Goal: Information Seeking & Learning: Learn about a topic

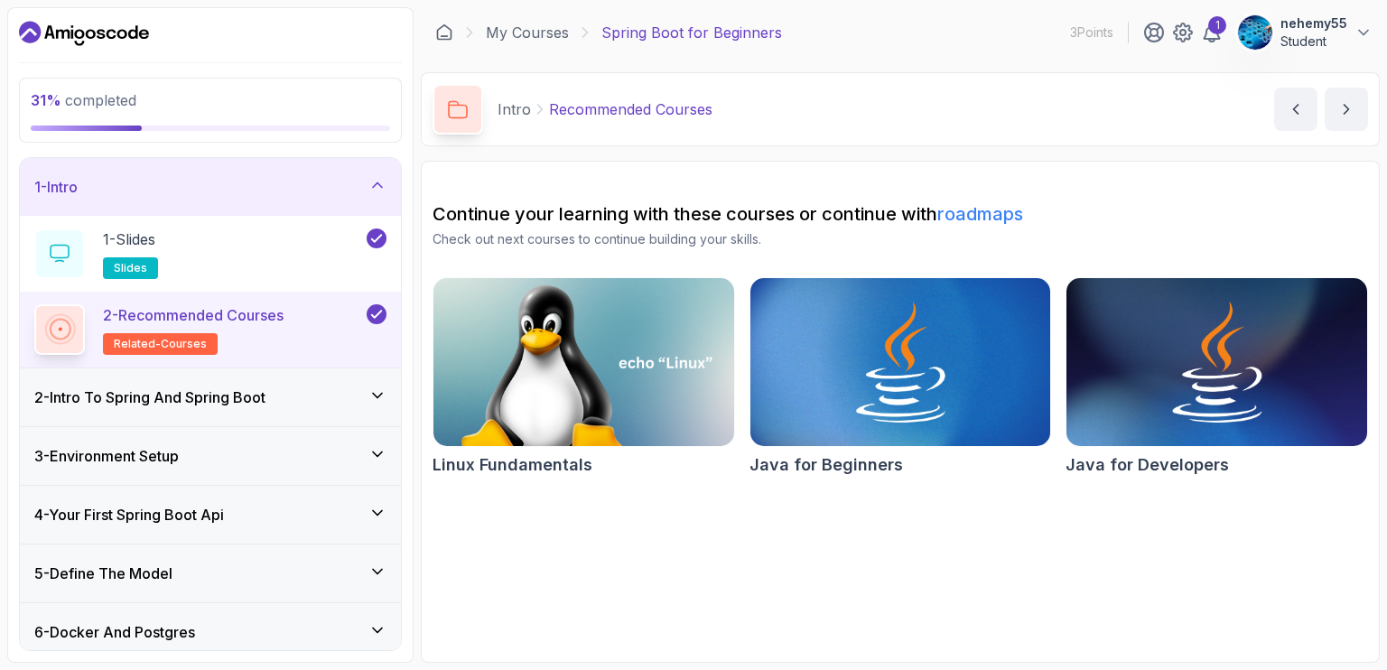
click at [317, 522] on div "4 - Your First Spring Boot Api" at bounding box center [210, 515] width 352 height 22
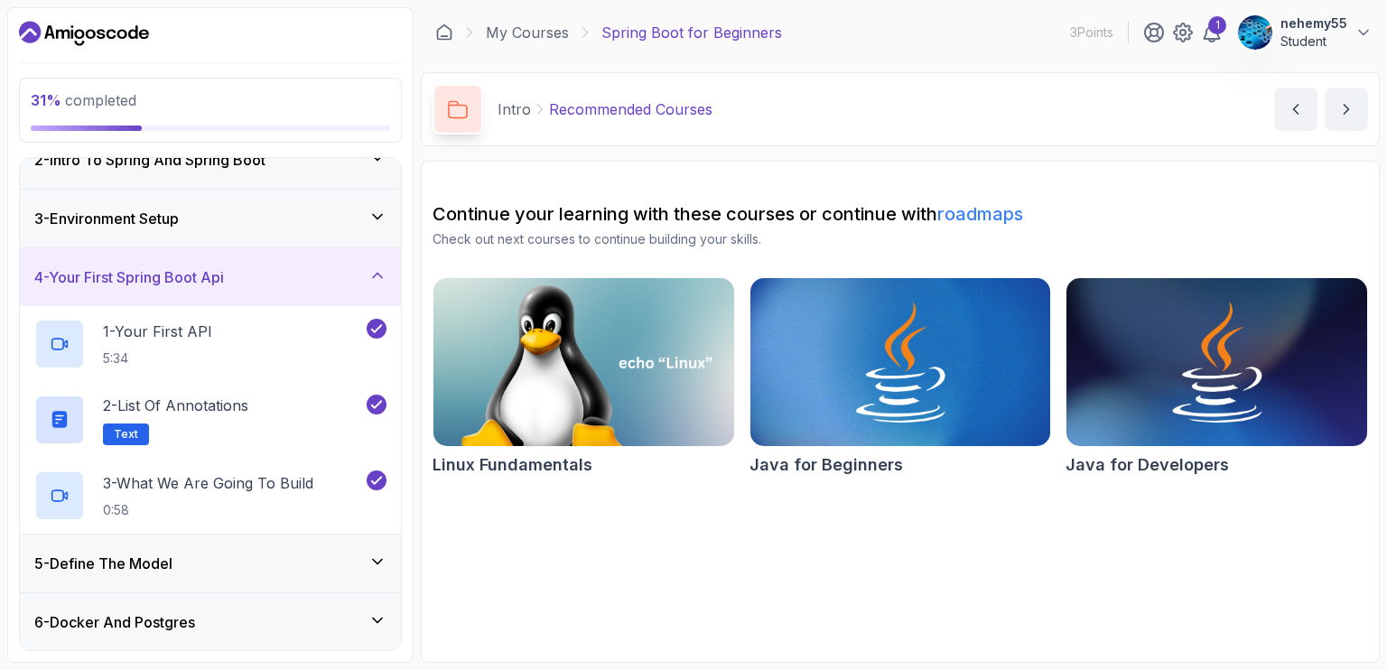
scroll to position [177, 0]
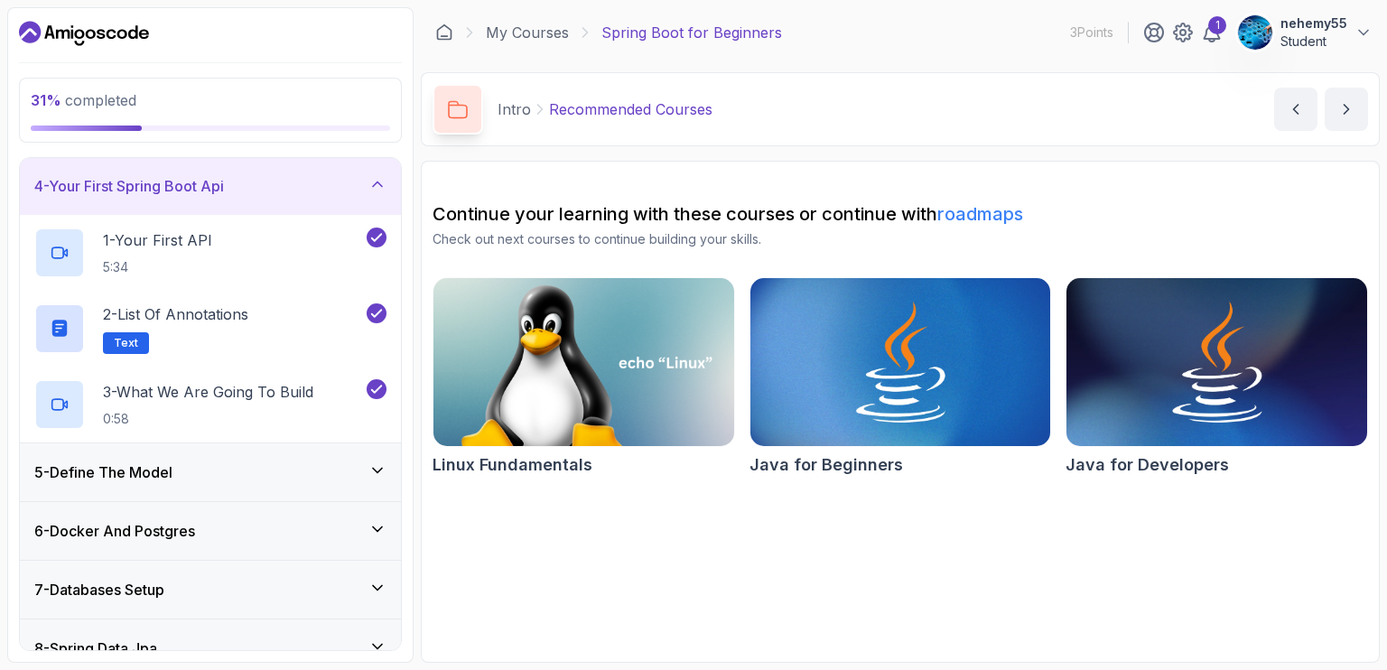
click at [275, 469] on div "5 - Define The Model" at bounding box center [210, 472] width 352 height 22
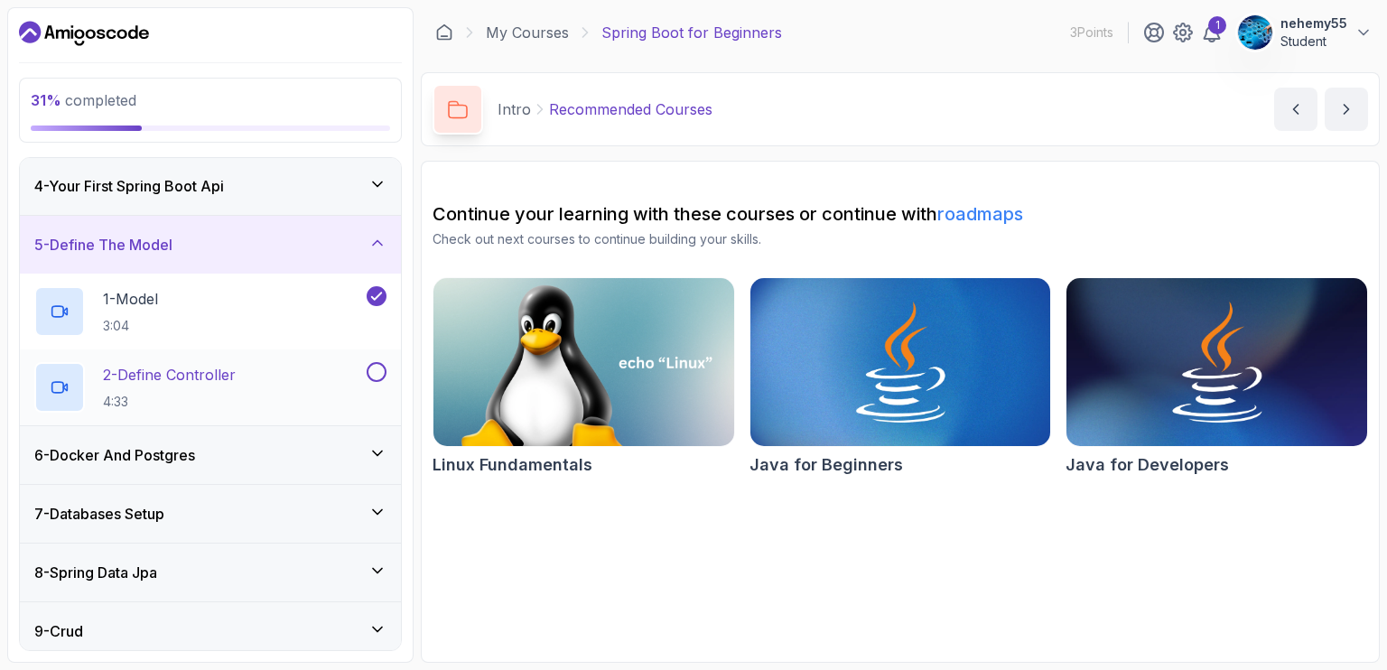
click at [350, 366] on div "2 - Define Controller 4:33" at bounding box center [198, 387] width 329 height 51
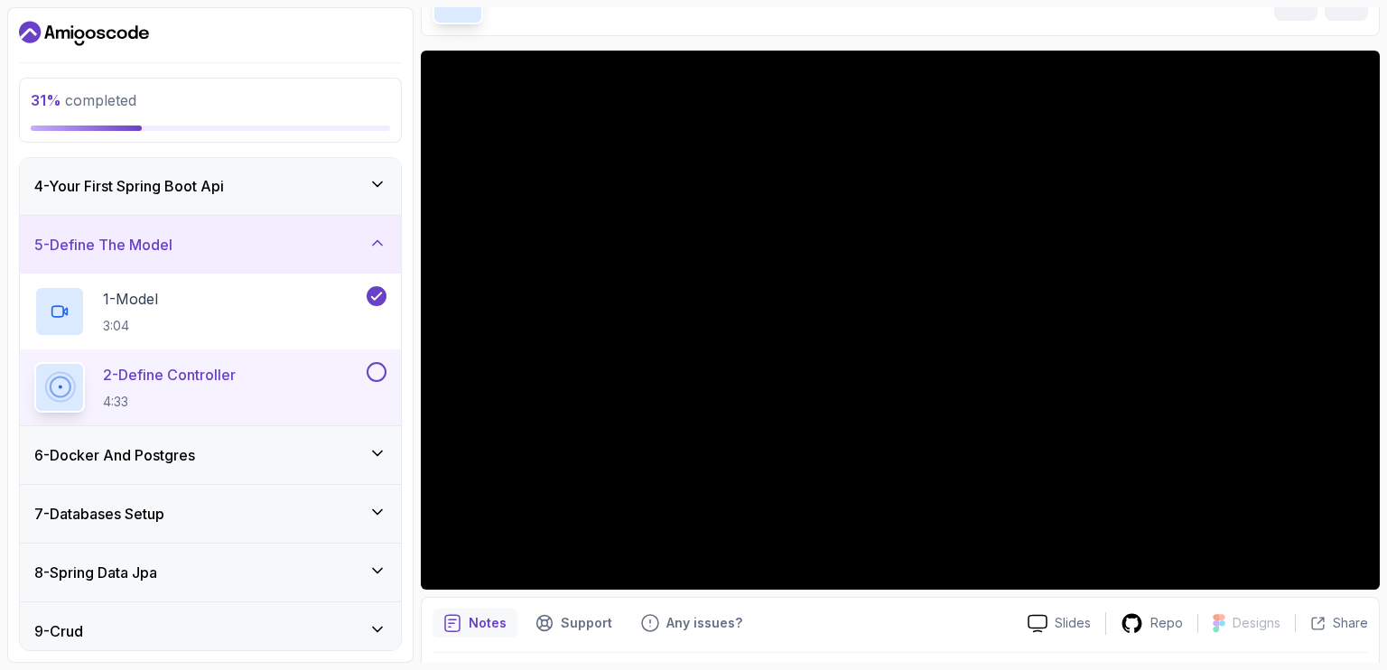
scroll to position [112, 0]
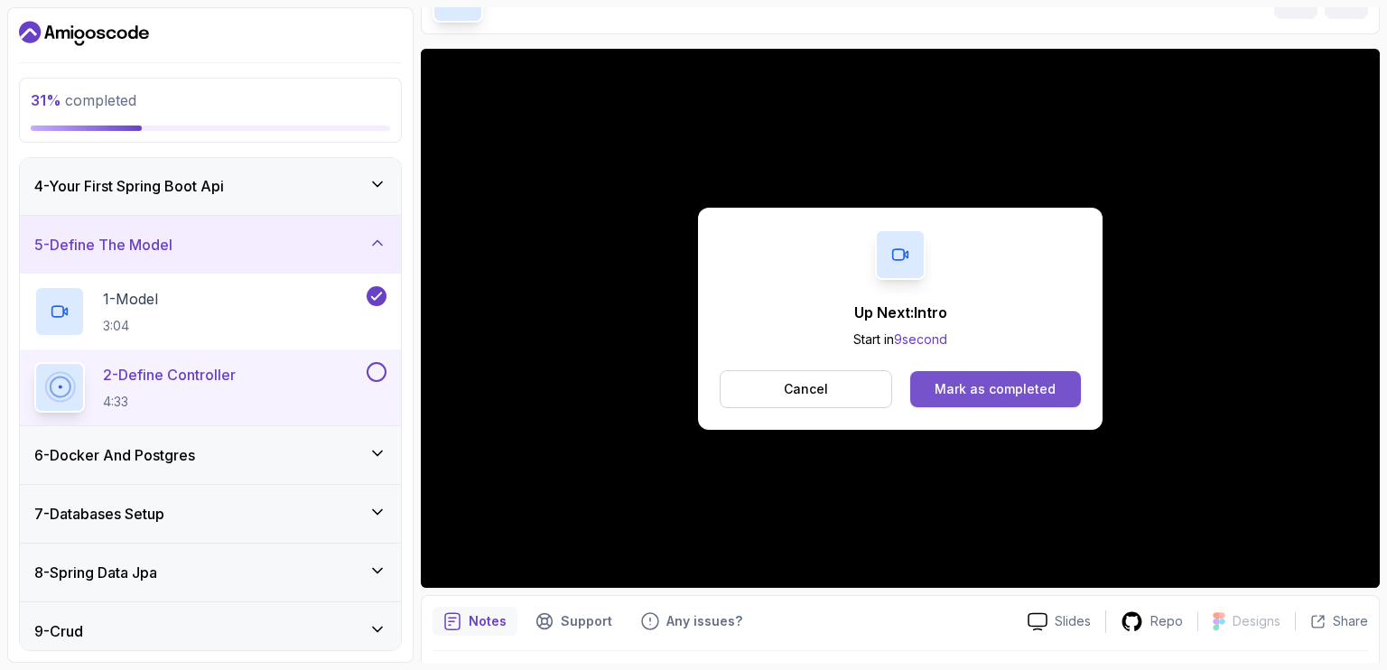
click at [1000, 382] on div "Mark as completed" at bounding box center [994, 389] width 121 height 18
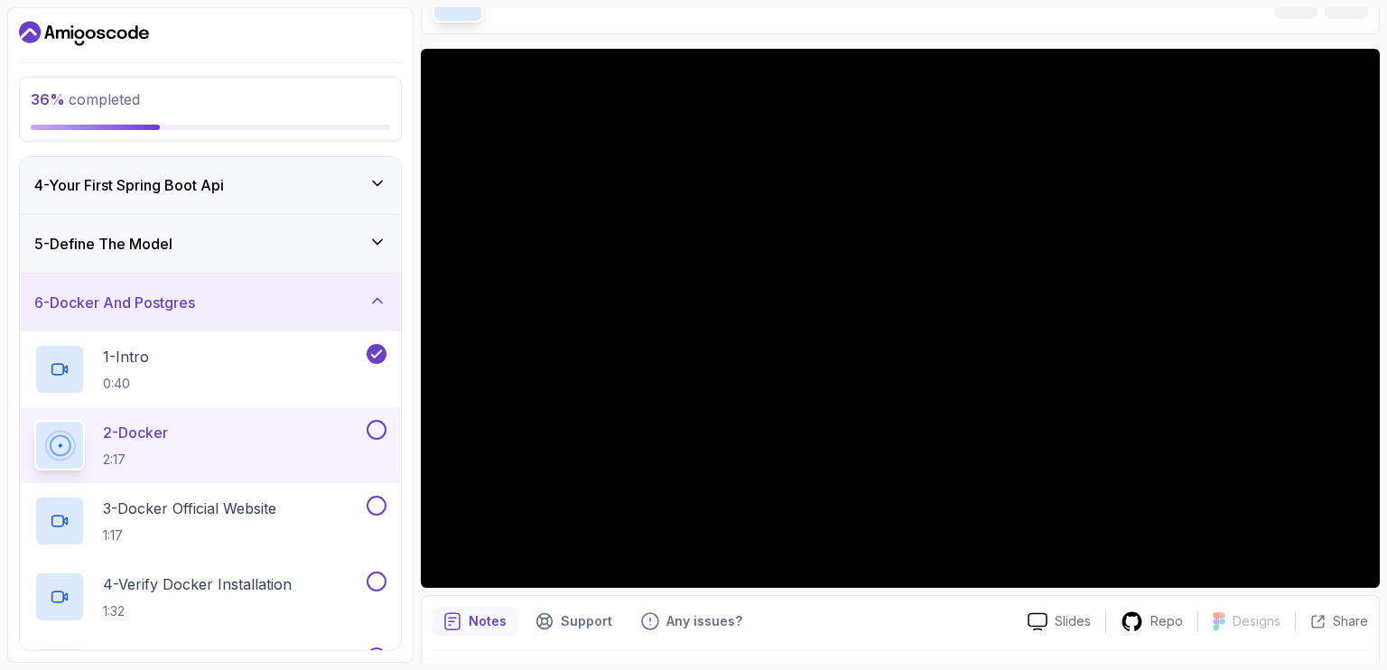
scroll to position [162, 0]
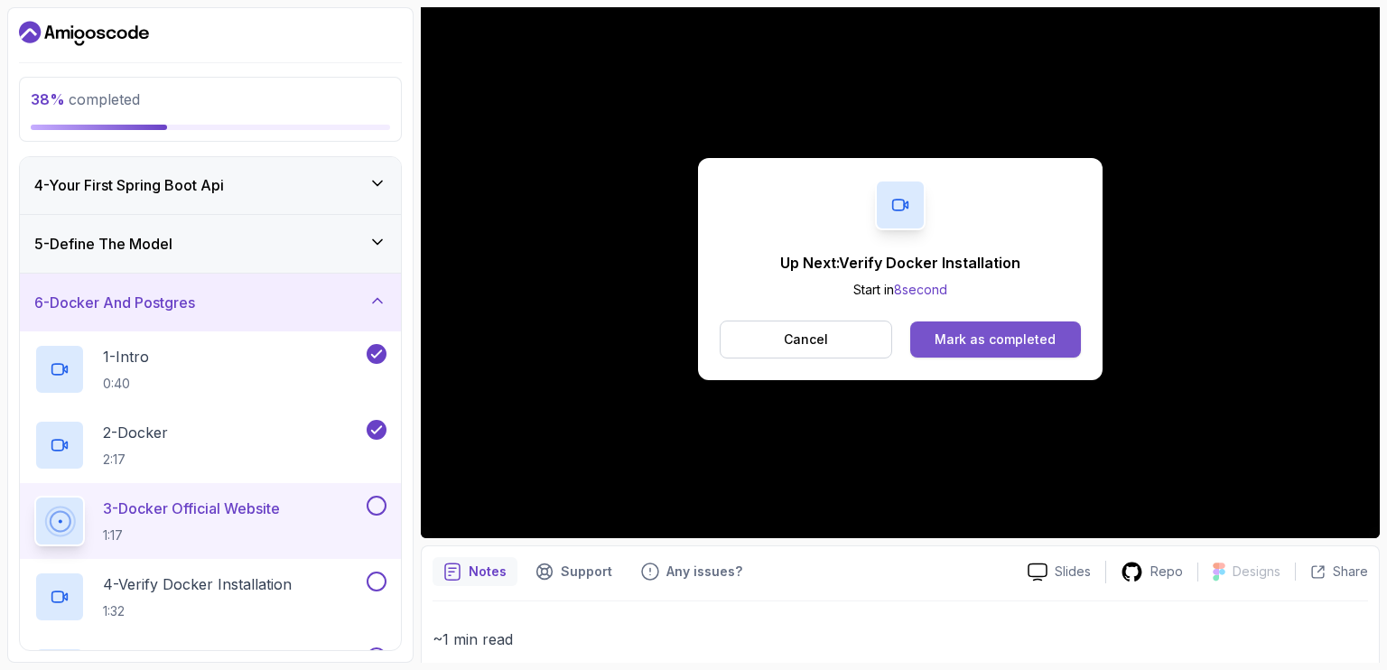
click at [972, 336] on div "Mark as completed" at bounding box center [994, 339] width 121 height 18
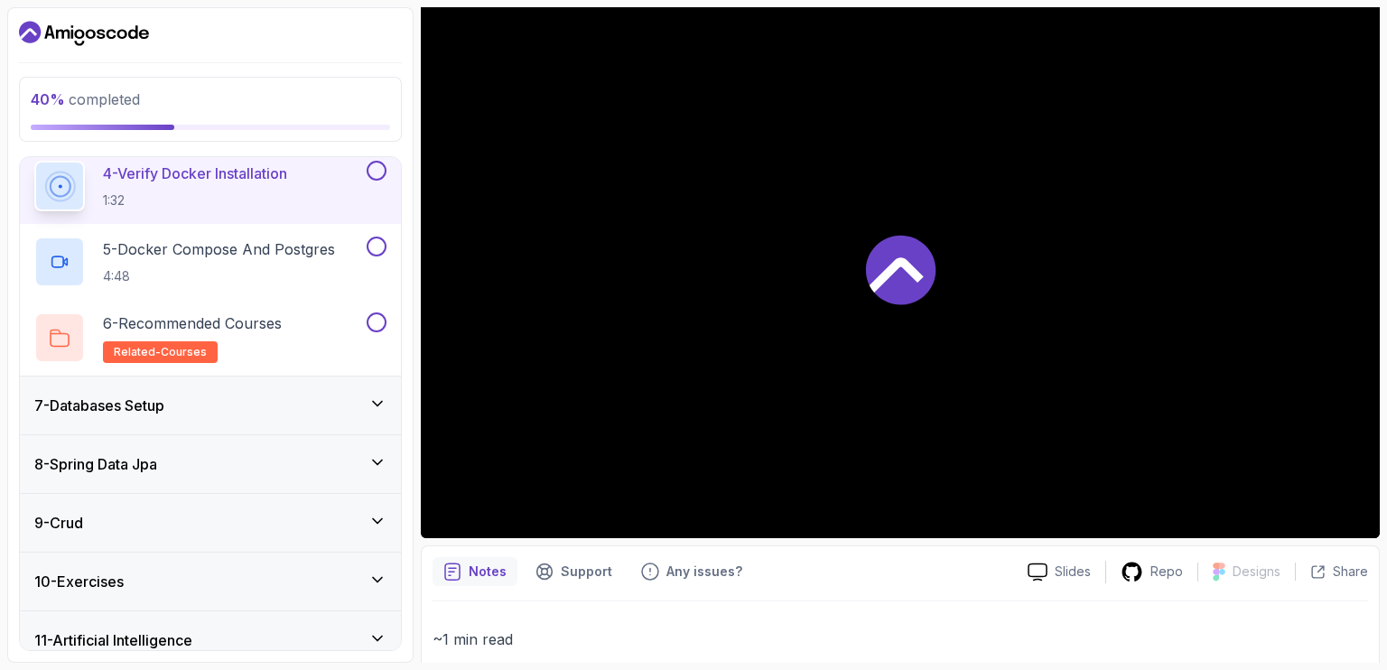
scroll to position [589, 0]
